Goal: Task Accomplishment & Management: Manage account settings

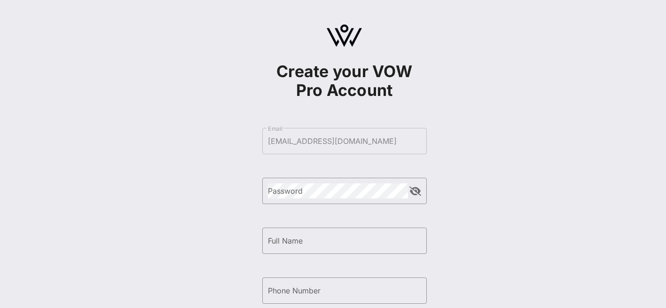
click at [352, 143] on form "​ Email [EMAIL_ADDRESS][DOMAIN_NAME] ​ Password ​ Full Name ​ Phone Number By s…" at bounding box center [344, 265] width 164 height 294
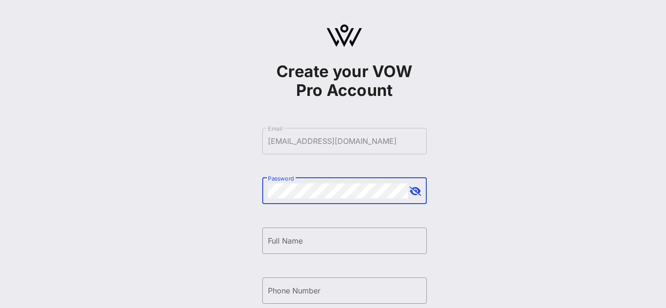
click at [415, 191] on button "append icon" at bounding box center [415, 190] width 12 height 9
click at [293, 246] on input "Full Name" at bounding box center [344, 240] width 153 height 15
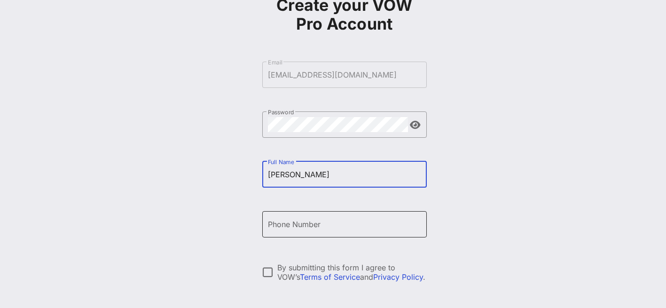
scroll to position [67, 0]
type input "[PERSON_NAME]"
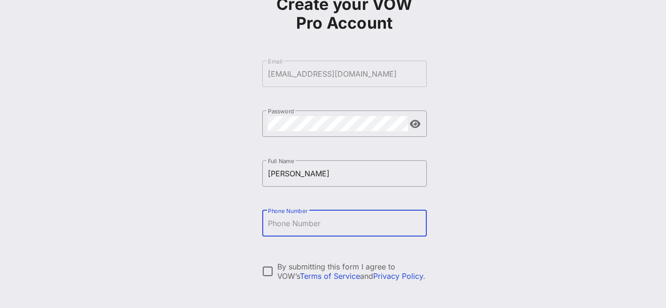
click at [268, 223] on input "Phone Number" at bounding box center [344, 223] width 153 height 15
type input "[PHONE_NUMBER]"
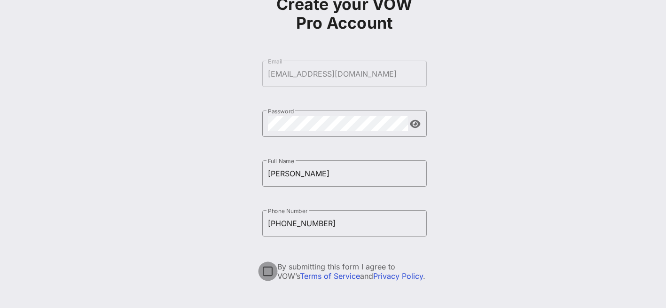
click at [268, 268] on div at bounding box center [268, 271] width 16 height 16
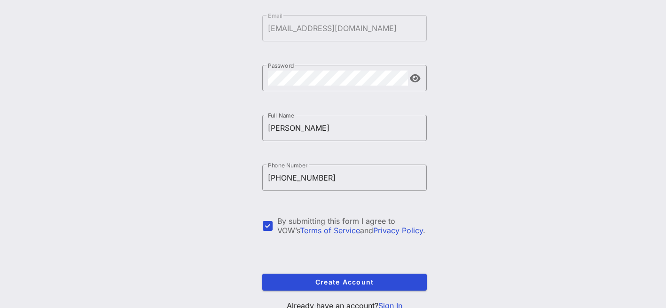
scroll to position [148, 0]
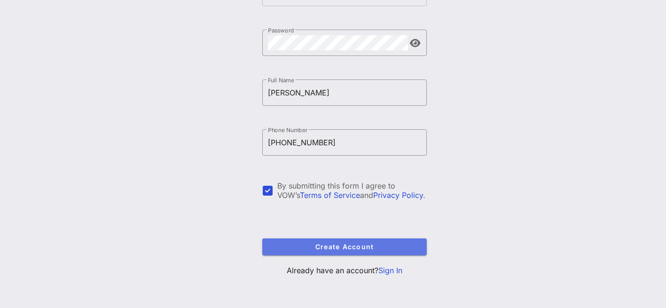
click at [331, 245] on span "Create Account" at bounding box center [344, 246] width 149 height 8
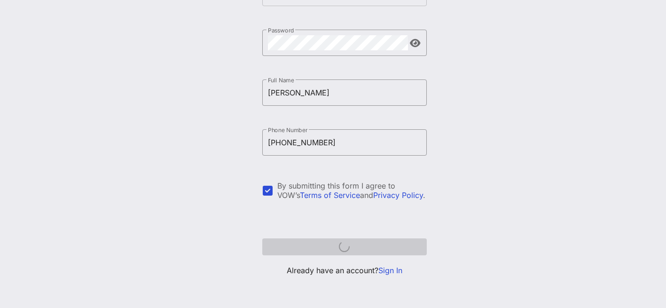
scroll to position [143, 0]
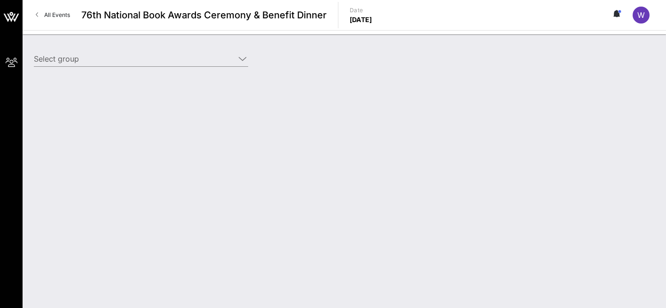
type input "Will & [PERSON_NAME] ([PERSON_NAME] & [PERSON_NAME]) [[PERSON_NAME], [EMAIL_ADD…"
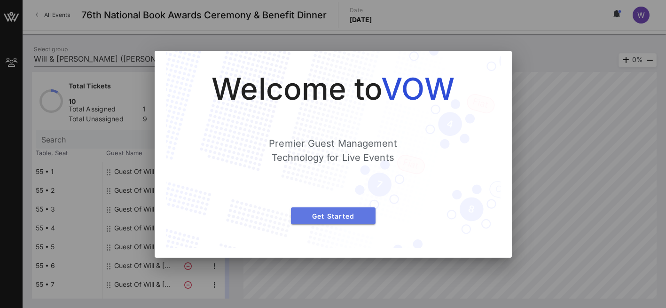
click at [331, 217] on span "Get Started" at bounding box center [333, 216] width 70 height 8
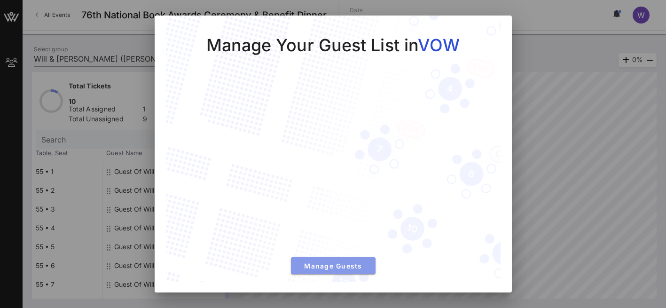
click at [333, 266] on span "Manage Guests" at bounding box center [333, 266] width 70 height 8
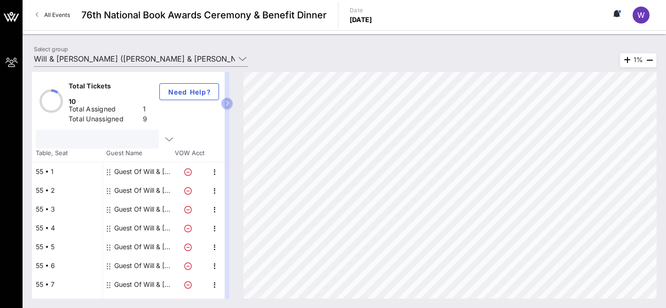
click at [47, 133] on input "text" at bounding box center [96, 139] width 110 height 12
click at [188, 168] on icon at bounding box center [188, 172] width 8 height 8
click at [215, 166] on icon "button" at bounding box center [214, 171] width 11 height 11
click at [239, 159] on div "Edit" at bounding box center [238, 162] width 19 height 8
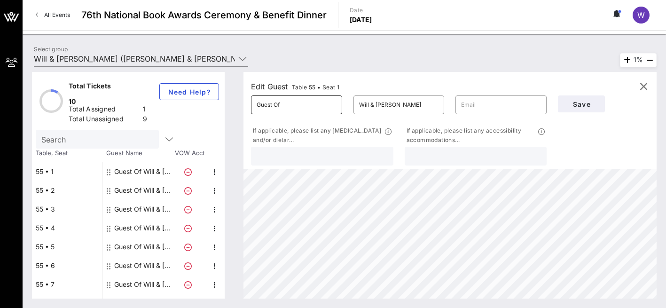
click at [291, 108] on input "Guest Of" at bounding box center [296, 104] width 80 height 15
type input "G"
type input "[PERSON_NAME]"
click at [424, 104] on input "Will & [PERSON_NAME]" at bounding box center [399, 104] width 80 height 15
type input "W"
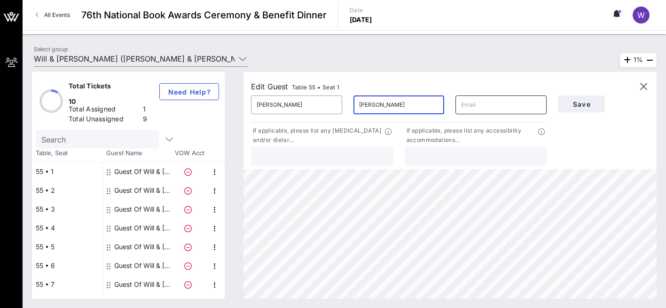
type input "[PERSON_NAME]"
click at [474, 107] on input "text" at bounding box center [501, 104] width 80 height 15
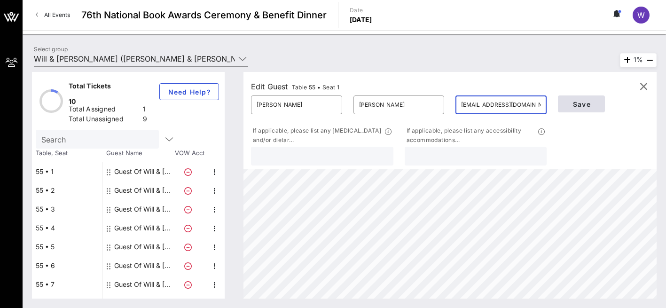
type input "[EMAIL_ADDRESS][DOMAIN_NAME]"
click at [588, 104] on span "Save" at bounding box center [581, 104] width 32 height 8
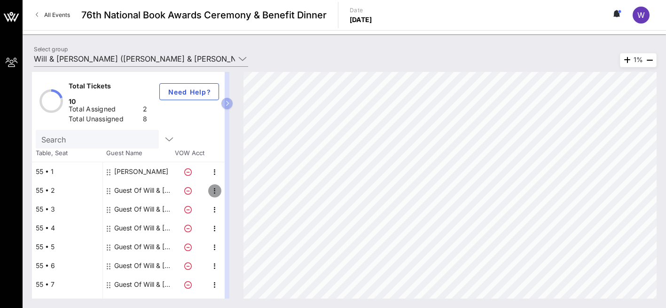
click at [215, 185] on icon "button" at bounding box center [214, 190] width 11 height 11
click at [236, 180] on div "Edit" at bounding box center [238, 181] width 19 height 8
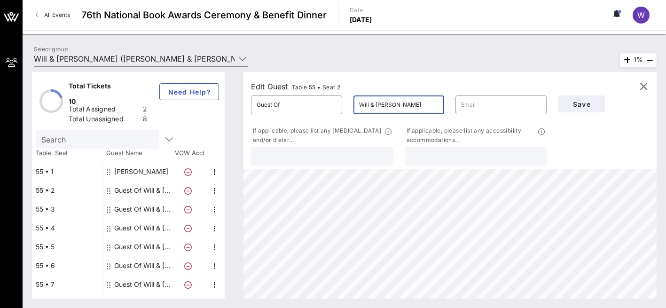
click at [427, 107] on input "Will & [PERSON_NAME]" at bounding box center [399, 104] width 80 height 15
type input "W"
click at [286, 112] on input "Guest Of" at bounding box center [296, 104] width 80 height 15
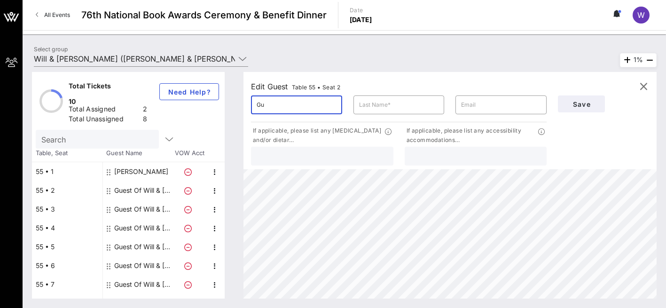
type input "G"
type input "[PERSON_NAME]"
click at [356, 108] on div "​" at bounding box center [398, 104] width 91 height 19
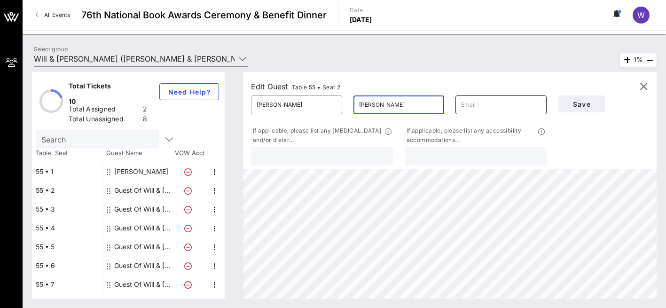
type input "[PERSON_NAME]"
click at [474, 102] on input "text" at bounding box center [501, 104] width 80 height 15
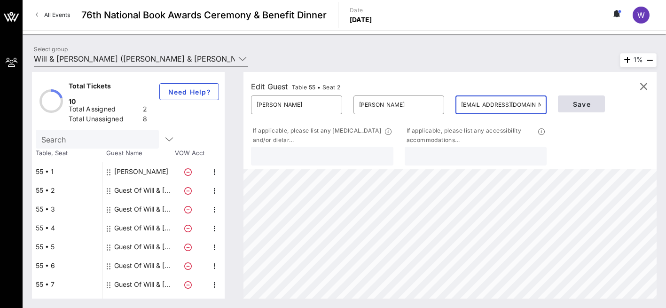
type input "[EMAIL_ADDRESS][DOMAIN_NAME]"
click at [573, 104] on span "Save" at bounding box center [581, 104] width 32 height 8
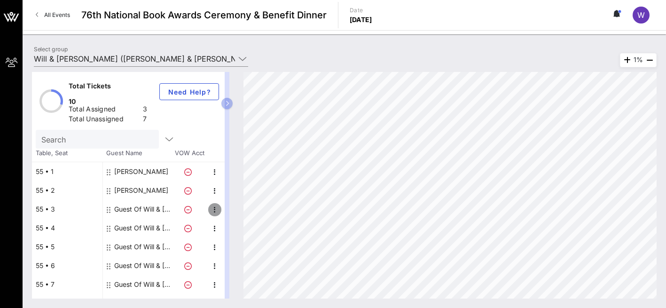
click at [216, 204] on icon "button" at bounding box center [214, 209] width 11 height 11
click at [231, 201] on div "Edit" at bounding box center [238, 199] width 19 height 8
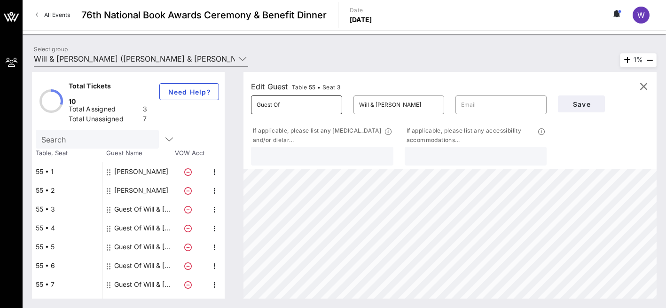
click at [290, 107] on input "Guest Of" at bounding box center [296, 104] width 80 height 15
type input "G"
click at [425, 105] on input "Will & [PERSON_NAME]" at bounding box center [399, 104] width 80 height 15
type input "W"
click at [256, 108] on div "​" at bounding box center [296, 104] width 91 height 19
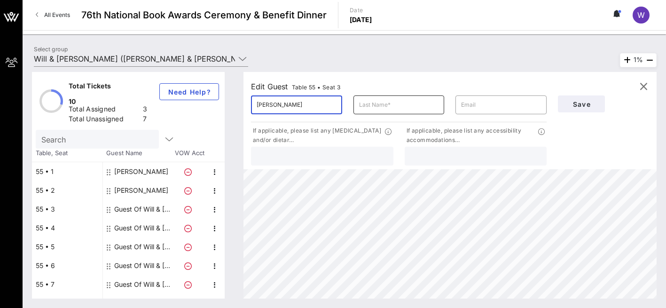
type input "[PERSON_NAME]"
click at [366, 103] on input "text" at bounding box center [399, 104] width 80 height 15
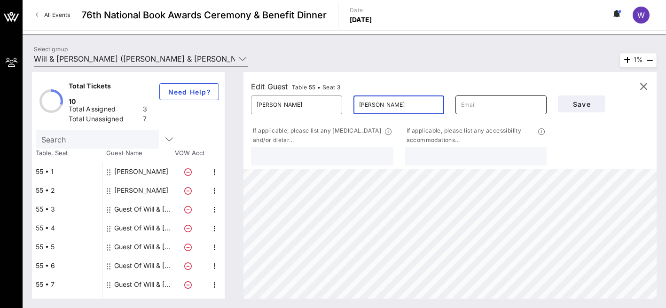
type input "[PERSON_NAME]"
click at [470, 107] on input "text" at bounding box center [501, 104] width 80 height 15
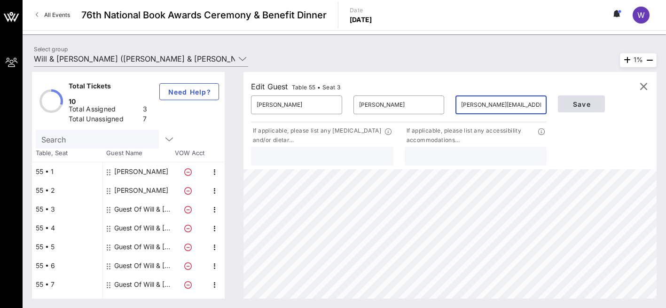
type input "[PERSON_NAME][EMAIL_ADDRESS][DOMAIN_NAME]"
click at [578, 103] on span "Save" at bounding box center [581, 104] width 32 height 8
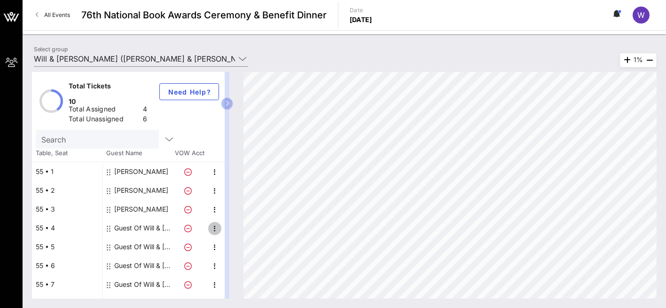
click at [217, 223] on icon "button" at bounding box center [214, 228] width 11 height 11
click at [238, 216] on div "Edit" at bounding box center [238, 218] width 19 height 8
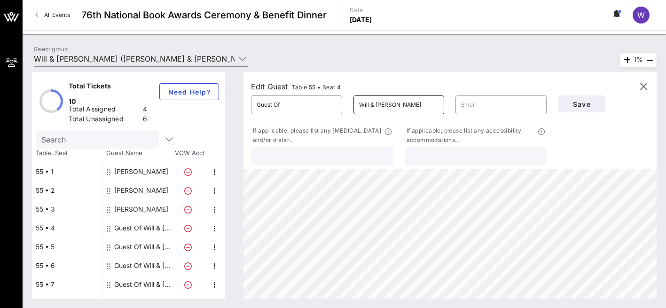
click at [429, 109] on input "Will & [PERSON_NAME]" at bounding box center [399, 104] width 80 height 15
type input "W"
click at [281, 104] on input "Guest Of" at bounding box center [296, 104] width 80 height 15
type input "G"
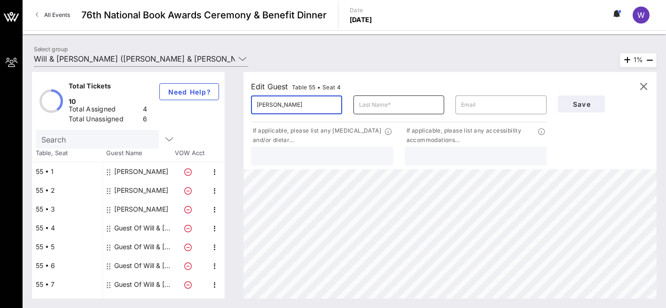
type input "[PERSON_NAME]"
click at [362, 106] on input "text" at bounding box center [399, 104] width 80 height 15
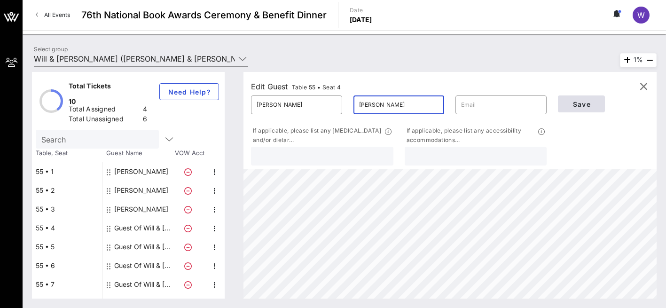
type input "[PERSON_NAME]"
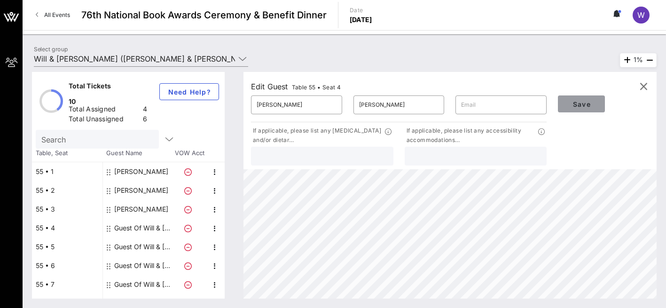
click at [581, 106] on span "Save" at bounding box center [581, 104] width 32 height 8
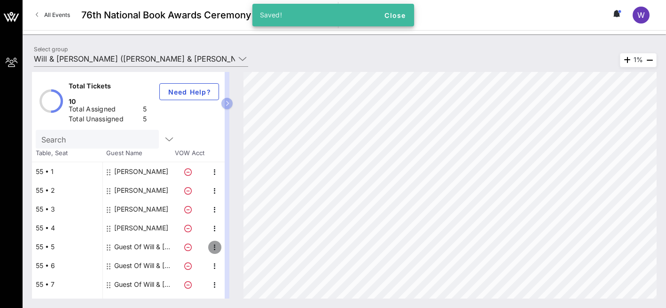
click at [215, 241] on icon "button" at bounding box center [214, 246] width 11 height 11
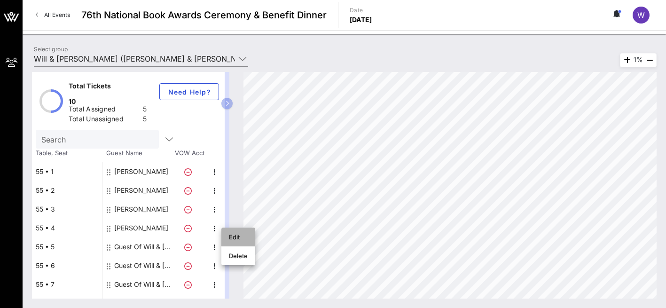
click at [237, 234] on div "Edit" at bounding box center [238, 237] width 19 height 8
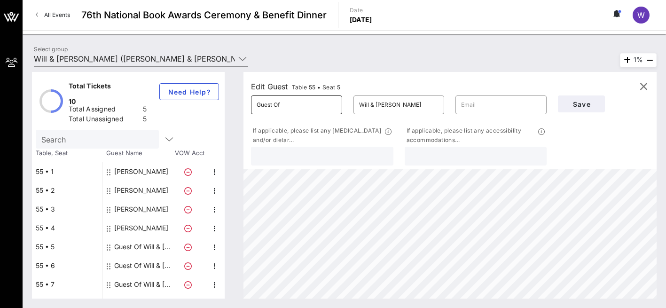
click at [289, 102] on input "Guest Of" at bounding box center [296, 104] width 80 height 15
type input "G"
type input "[PERSON_NAME]"
click at [423, 105] on input "Will & [PERSON_NAME]" at bounding box center [399, 104] width 80 height 15
type input "W"
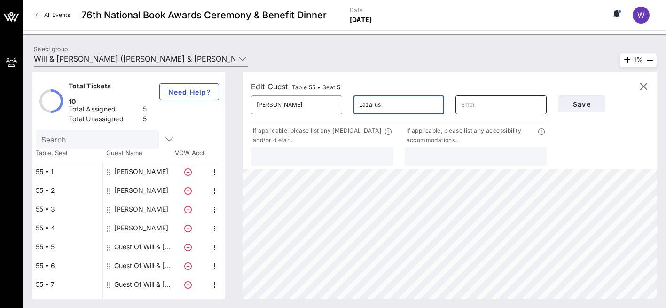
type input "Lazarus"
click at [469, 106] on input "text" at bounding box center [501, 104] width 80 height 15
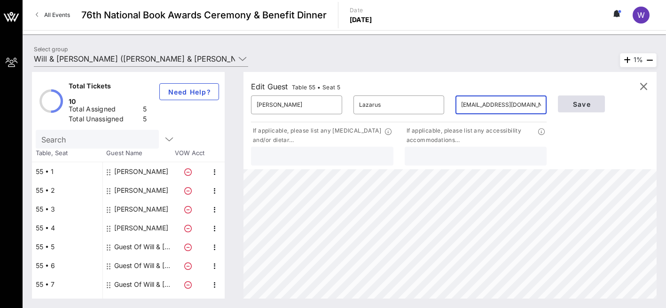
type input "[EMAIL_ADDRESS][DOMAIN_NAME]"
click at [587, 101] on span "Save" at bounding box center [581, 104] width 32 height 8
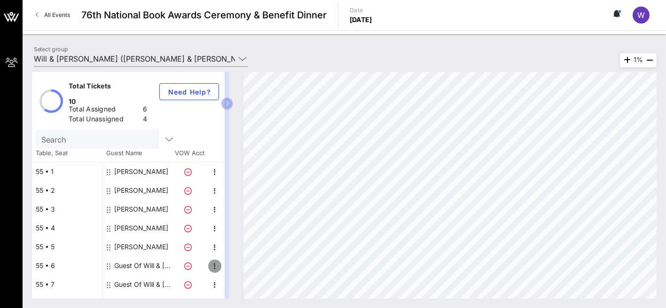
click at [217, 260] on icon "button" at bounding box center [214, 265] width 11 height 11
click at [235, 254] on div "Edit" at bounding box center [238, 256] width 19 height 8
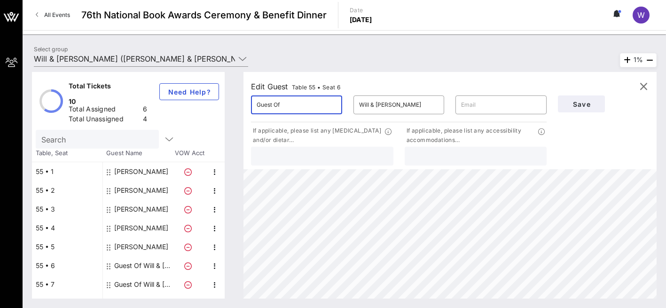
click at [289, 106] on input "Guest Of" at bounding box center [296, 104] width 80 height 15
type input "G"
type input "[PERSON_NAME]"
click at [419, 107] on input "Will & [PERSON_NAME]" at bounding box center [399, 104] width 80 height 15
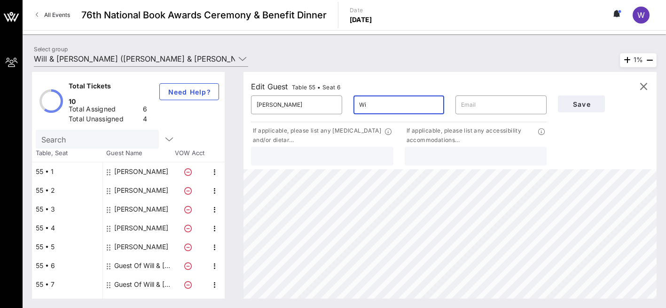
type input "W"
type input "McPhee"
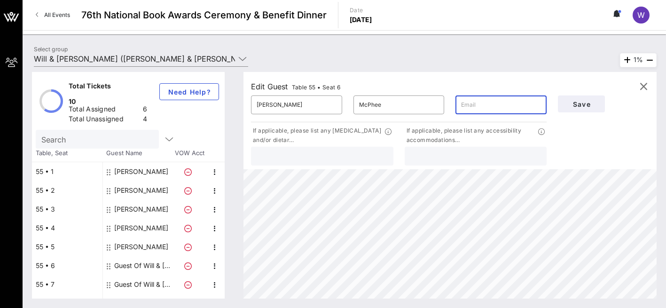
click at [476, 108] on input "text" at bounding box center [501, 104] width 80 height 15
type input "[EMAIL_ADDRESS][DOMAIN_NAME]"
click at [587, 102] on span "Save" at bounding box center [581, 104] width 32 height 8
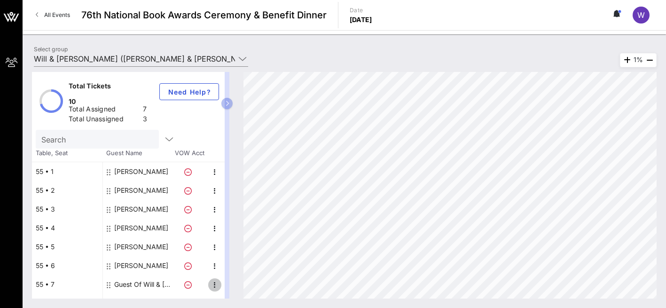
click at [215, 279] on icon "button" at bounding box center [214, 284] width 11 height 11
click at [235, 274] on div "Edit" at bounding box center [238, 275] width 19 height 8
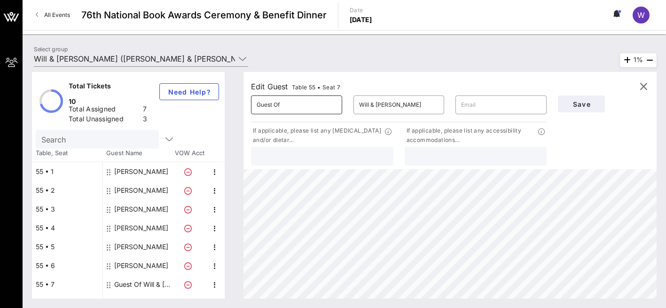
click at [285, 106] on input "Guest Of" at bounding box center [296, 104] width 80 height 15
type input "G"
type input "[PERSON_NAME]"
click at [423, 106] on input "Will & [PERSON_NAME]" at bounding box center [399, 104] width 80 height 15
type input "W"
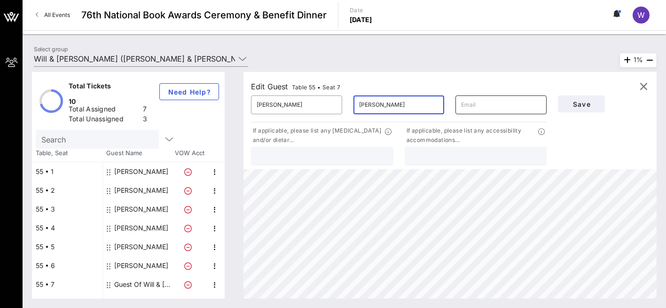
type input "[PERSON_NAME]"
click at [468, 109] on input "text" at bounding box center [501, 104] width 80 height 15
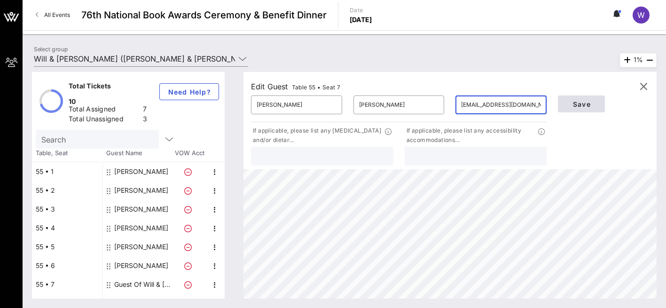
type input "[EMAIL_ADDRESS][DOMAIN_NAME]"
click at [584, 105] on span "Save" at bounding box center [581, 104] width 32 height 8
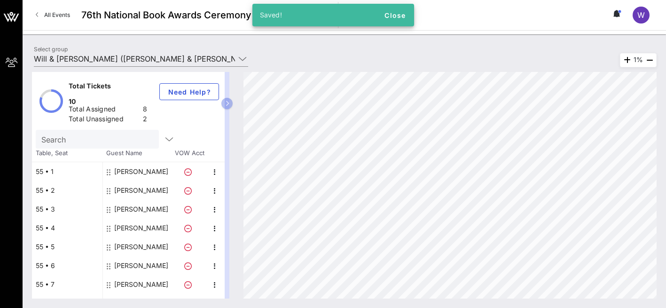
scroll to position [38, 0]
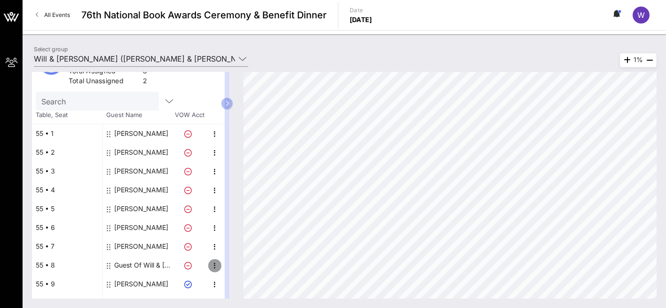
click at [216, 260] on icon "button" at bounding box center [214, 265] width 11 height 11
click at [235, 256] on div "Edit" at bounding box center [238, 255] width 19 height 8
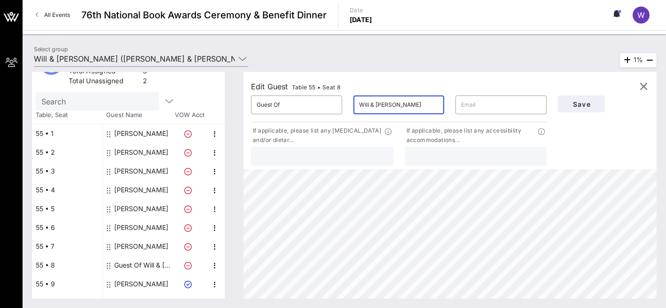
click at [398, 105] on input "Will & [PERSON_NAME]" at bounding box center [399, 104] width 80 height 15
type input "[PERSON_NAME]"
click at [287, 110] on input "Guest Of" at bounding box center [296, 104] width 80 height 15
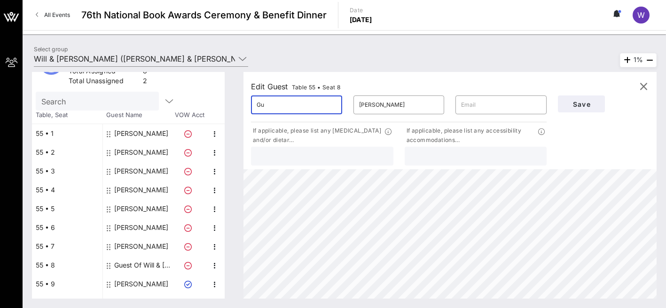
type input "G"
type input "[PERSON_NAME]"
type input "[EMAIL_ADDRESS][DOMAIN_NAME]"
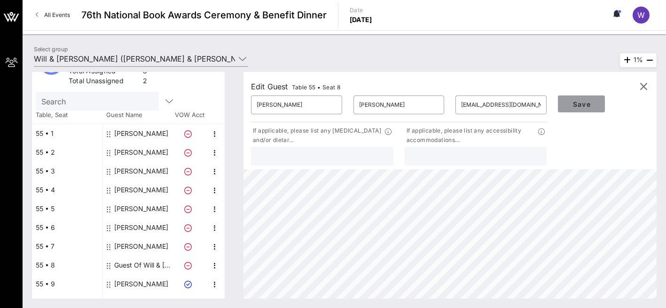
click at [592, 105] on span "Save" at bounding box center [581, 104] width 32 height 8
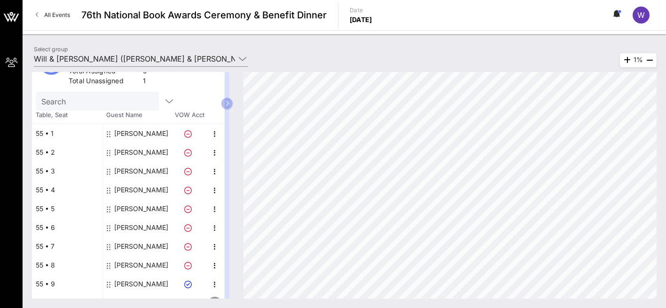
click at [215, 297] on icon "button" at bounding box center [214, 302] width 11 height 11
click at [235, 275] on div "Edit" at bounding box center [238, 274] width 19 height 8
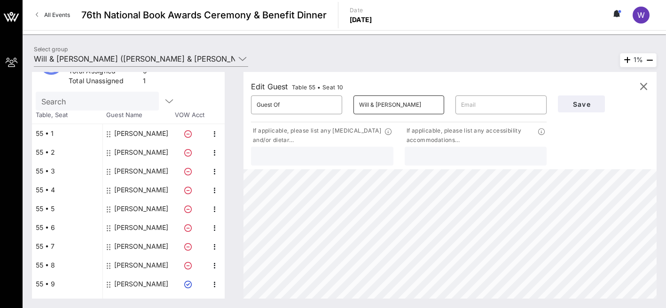
click at [420, 107] on input "Will & [PERSON_NAME]" at bounding box center [399, 104] width 80 height 15
type input "W"
click at [285, 103] on input "Guest Of" at bounding box center [296, 104] width 80 height 15
type input "G"
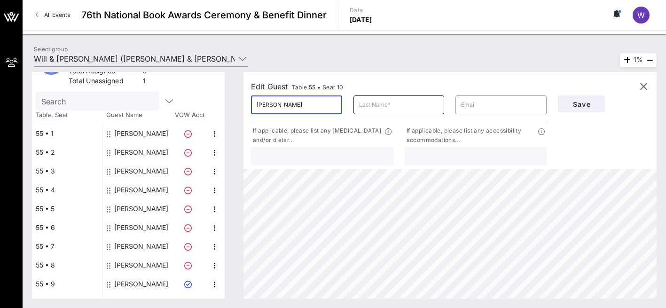
type input "[PERSON_NAME]"
click at [386, 107] on input "text" at bounding box center [399, 104] width 80 height 15
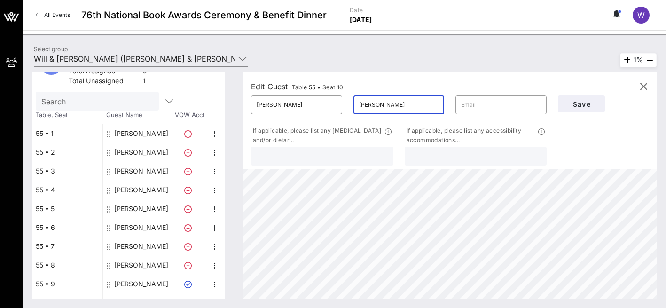
click at [363, 106] on input "[PERSON_NAME]" at bounding box center [399, 104] width 80 height 15
type input "[PERSON_NAME]"
click at [470, 109] on input "text" at bounding box center [501, 104] width 80 height 15
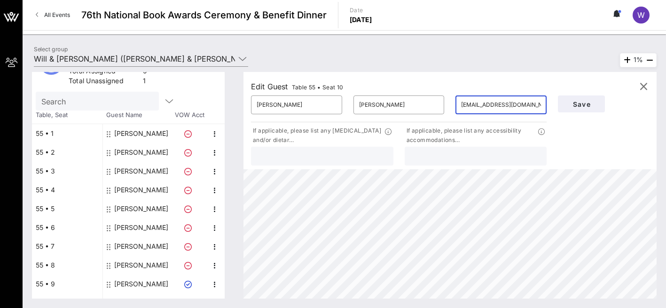
scroll to position [0, 1]
type input "[EMAIL_ADDRESS][DOMAIN_NAME]"
click at [576, 107] on span "Save" at bounding box center [581, 104] width 32 height 8
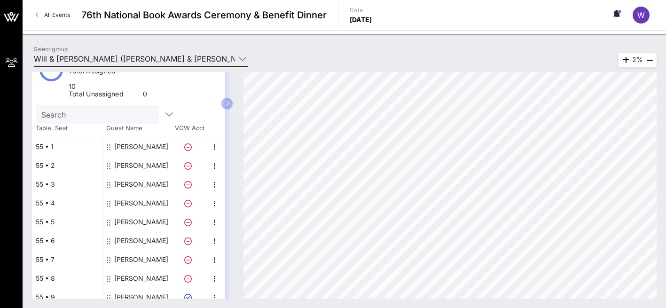
click at [241, 61] on icon at bounding box center [242, 58] width 8 height 11
click at [639, 15] on span "W" at bounding box center [641, 14] width 8 height 9
click at [616, 13] on icon at bounding box center [617, 14] width 3 height 6
click at [47, 13] on span "All Events" at bounding box center [57, 14] width 26 height 7
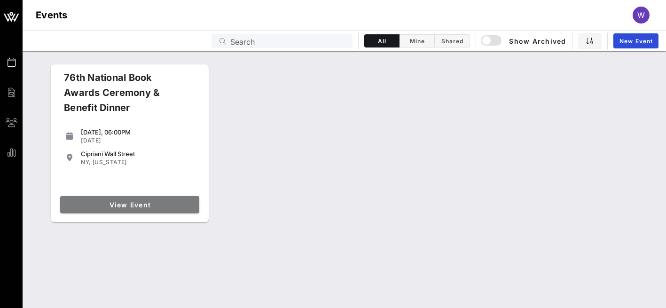
click at [122, 207] on span "View Event" at bounding box center [130, 205] width 132 height 8
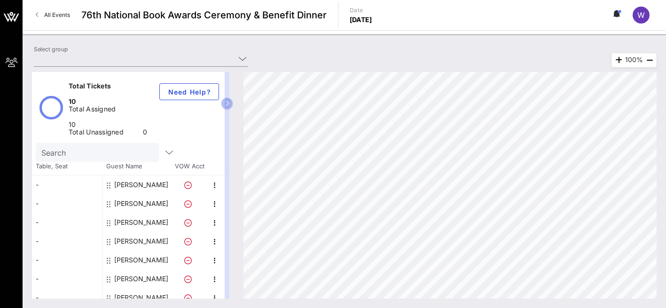
type input "Will & [PERSON_NAME] ([PERSON_NAME] & [PERSON_NAME]) [[PERSON_NAME], [EMAIL_ADD…"
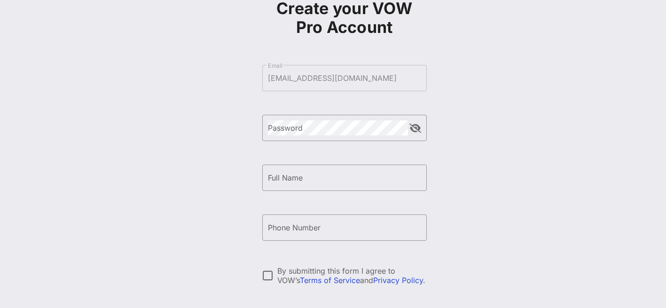
scroll to position [61, 0]
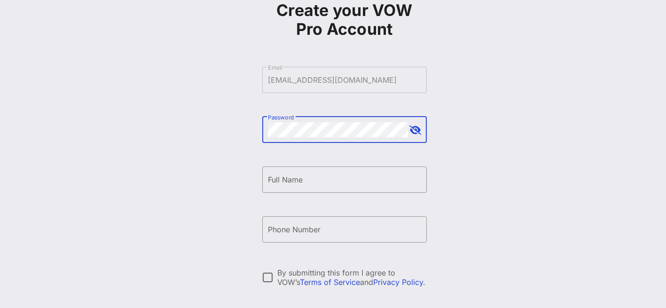
click at [377, 137] on div "Password" at bounding box center [338, 129] width 140 height 26
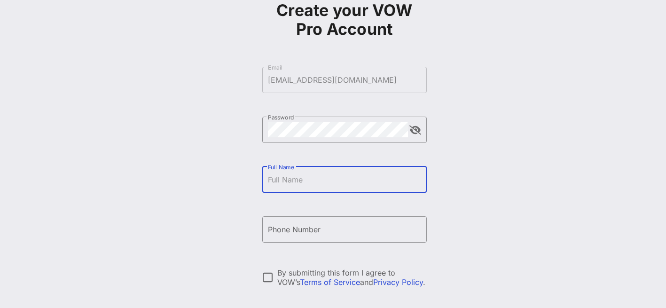
click at [289, 178] on input "Full Name" at bounding box center [344, 179] width 153 height 15
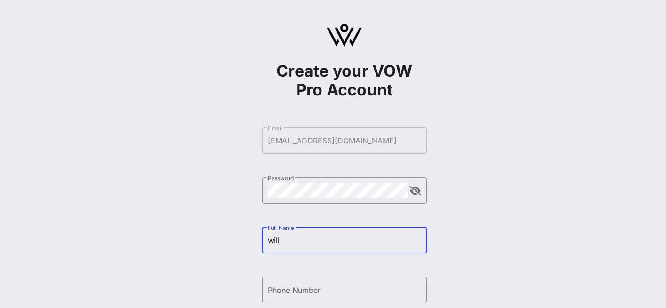
scroll to position [0, 0]
type input "will schutte"
click at [304, 277] on form "​ Email schuttewr@gmail.com ​ Password ​ Full Name will schutte ​ Phone Number …" at bounding box center [344, 265] width 164 height 294
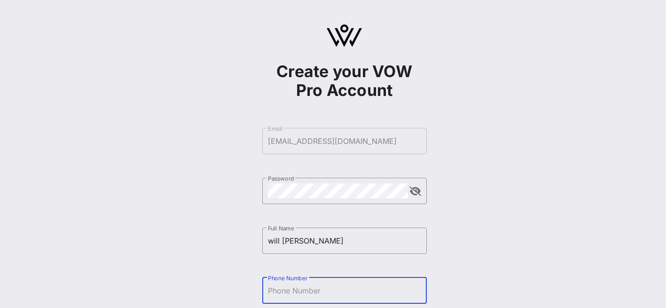
click at [286, 287] on input "Phone Number" at bounding box center [344, 290] width 153 height 15
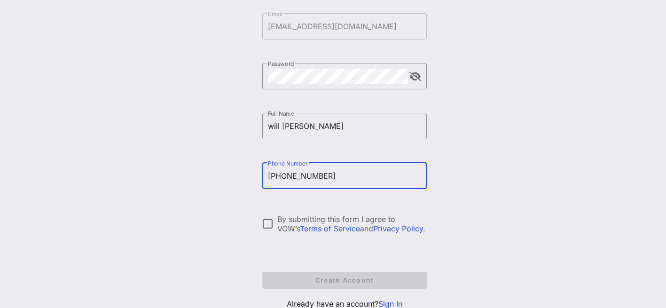
scroll to position [148, 0]
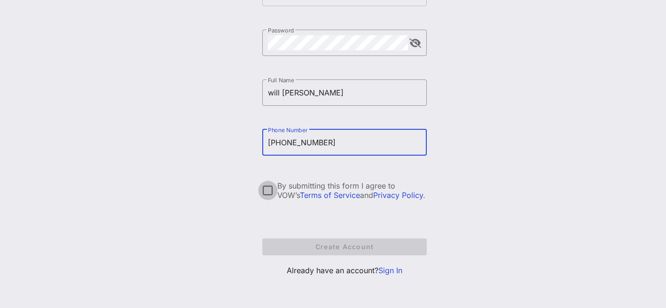
type input "[PHONE_NUMBER]"
click at [267, 189] on div at bounding box center [268, 190] width 16 height 16
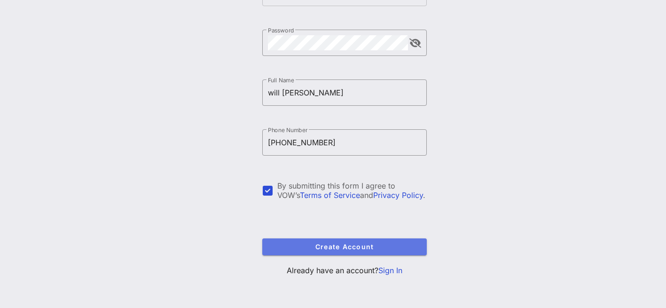
click at [348, 248] on span "Create Account" at bounding box center [344, 246] width 149 height 8
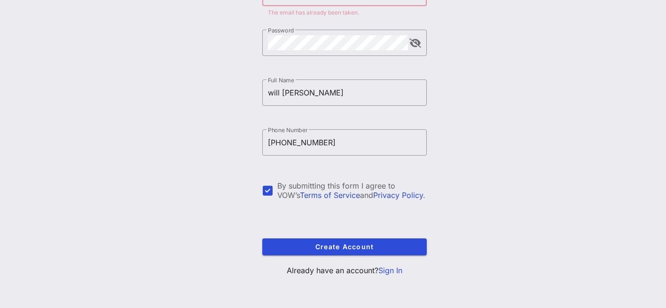
click at [392, 272] on link "Sign In" at bounding box center [390, 269] width 24 height 9
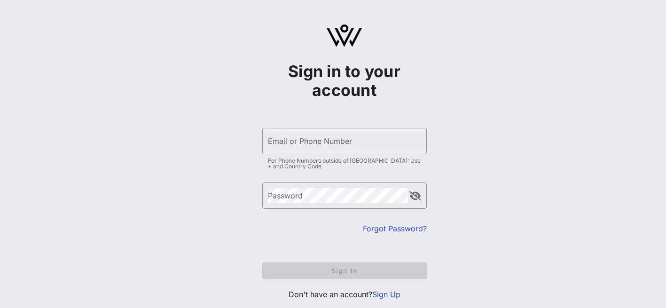
type input "[EMAIL_ADDRESS][DOMAIN_NAME]"
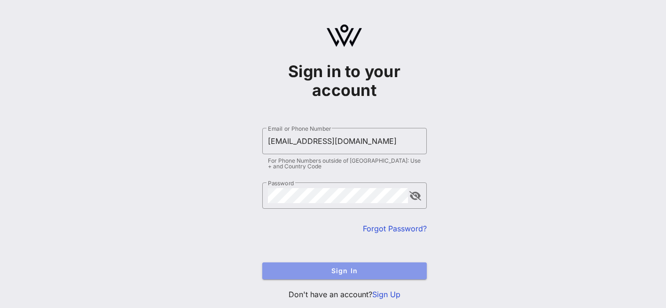
click at [345, 274] on span "Sign In" at bounding box center [344, 270] width 149 height 8
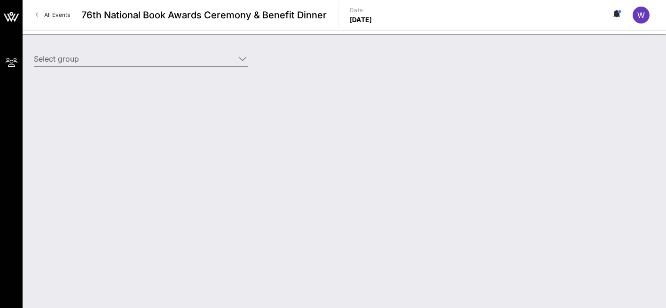
type input "Will & [PERSON_NAME] ([PERSON_NAME] & [PERSON_NAME]) [[PERSON_NAME], [EMAIL_ADD…"
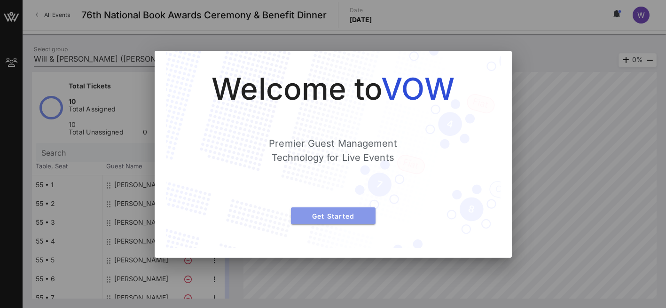
click at [346, 217] on span "Get Started" at bounding box center [333, 216] width 70 height 8
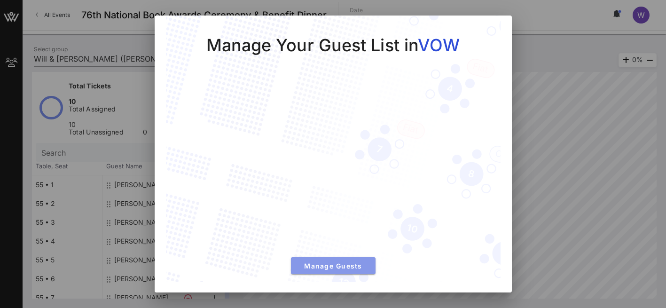
click at [333, 267] on span "Manage Guests" at bounding box center [333, 266] width 70 height 8
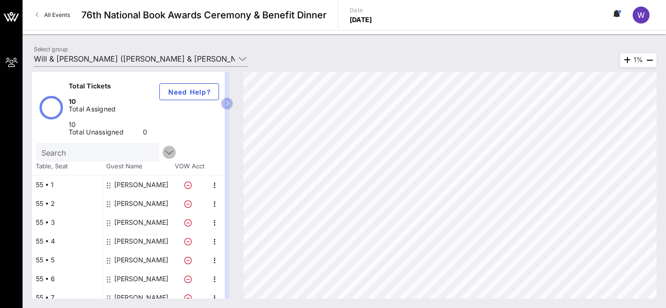
click at [163, 147] on icon "button" at bounding box center [168, 152] width 11 height 11
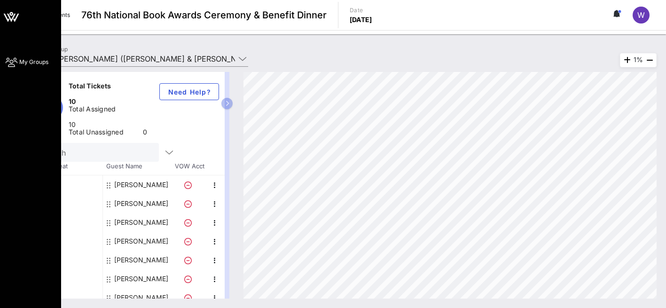
click at [30, 63] on span "My Groups" at bounding box center [33, 62] width 29 height 8
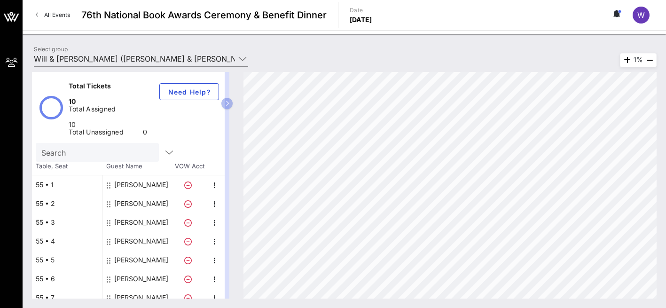
click at [36, 15] on icon at bounding box center [37, 15] width 3 height 0
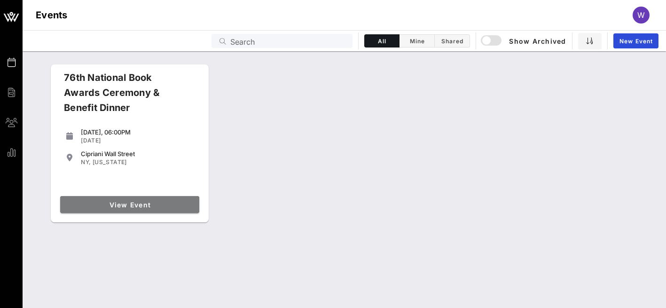
click at [123, 203] on span "View Event" at bounding box center [130, 205] width 132 height 8
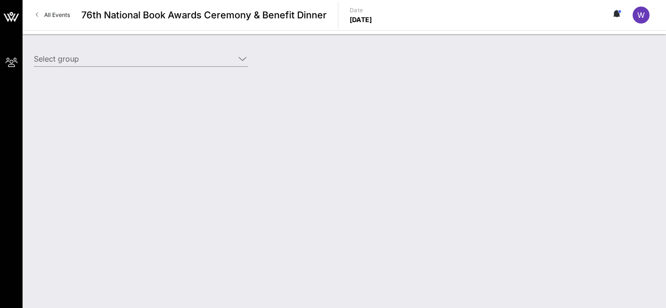
type input "Will & [PERSON_NAME] ([PERSON_NAME] & [PERSON_NAME]) [[PERSON_NAME], [EMAIL_ADD…"
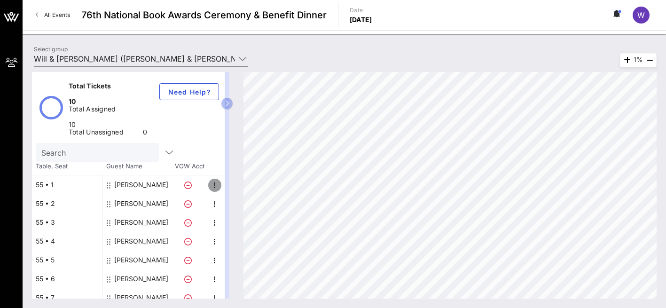
click at [216, 179] on icon "button" at bounding box center [214, 184] width 11 height 11
